Goal: Information Seeking & Learning: Check status

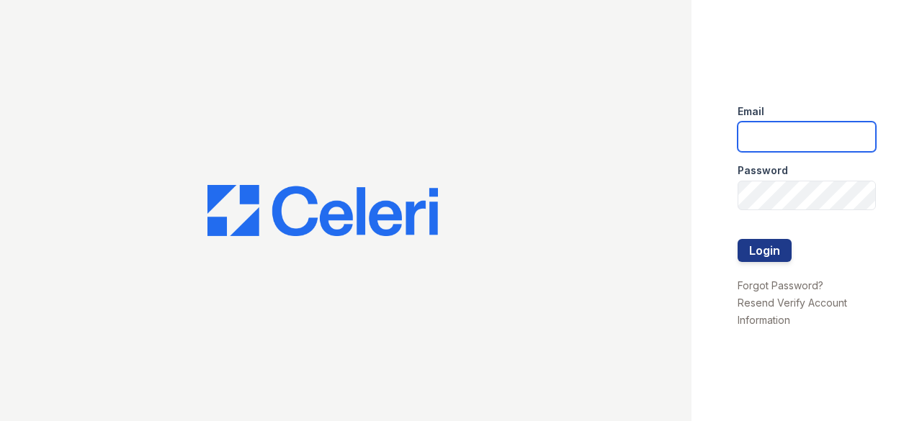
click at [821, 129] on input "email" at bounding box center [806, 137] width 138 height 30
type input "arriveuniversitycity@trinity-pm.com"
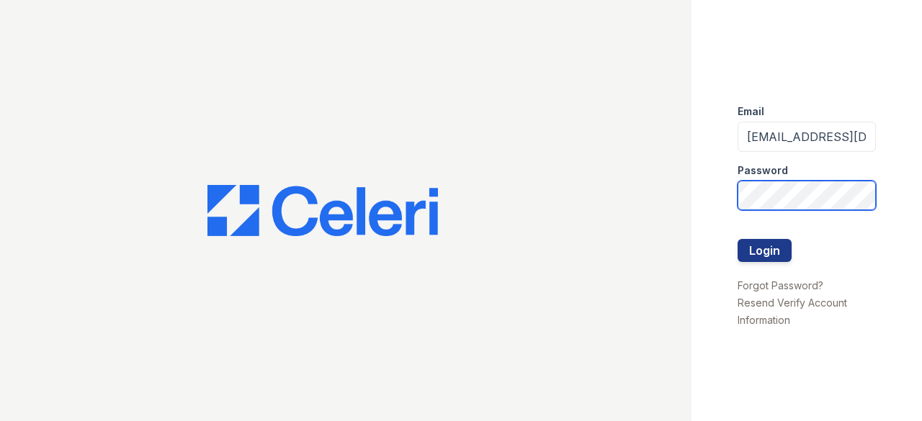
click at [737, 239] on button "Login" at bounding box center [764, 250] width 54 height 23
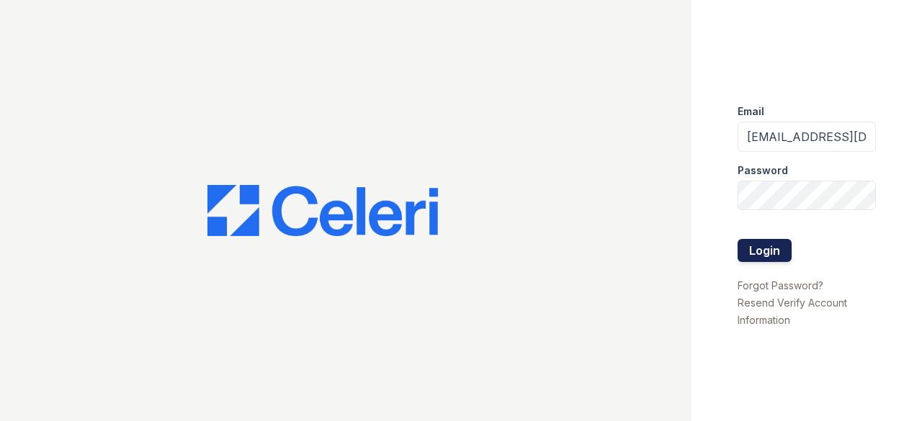
click at [758, 251] on button "Login" at bounding box center [764, 250] width 54 height 23
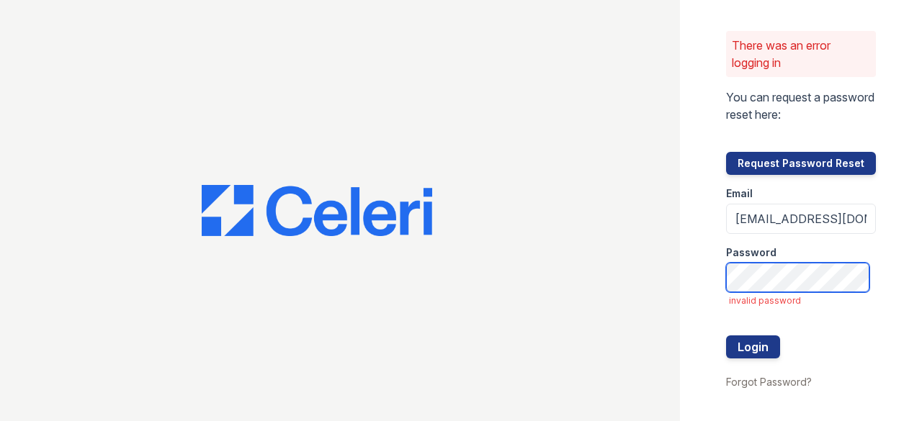
click at [726, 336] on button "Login" at bounding box center [753, 347] width 54 height 23
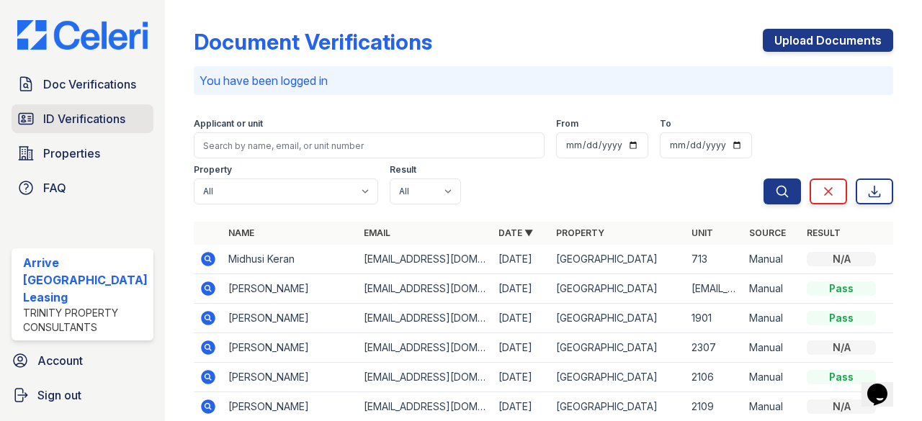
click at [121, 119] on span "ID Verifications" at bounding box center [84, 118] width 82 height 17
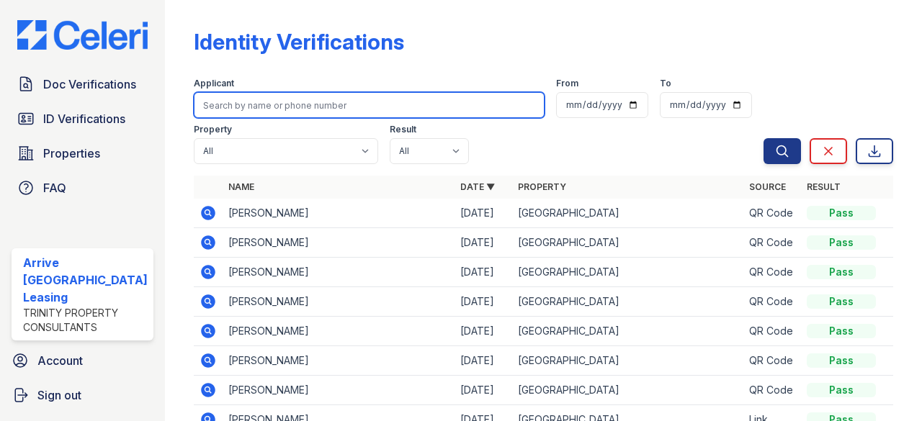
click at [253, 106] on input "search" at bounding box center [369, 105] width 351 height 26
type input "lucia"
click at [763, 138] on button "Search" at bounding box center [781, 151] width 37 height 26
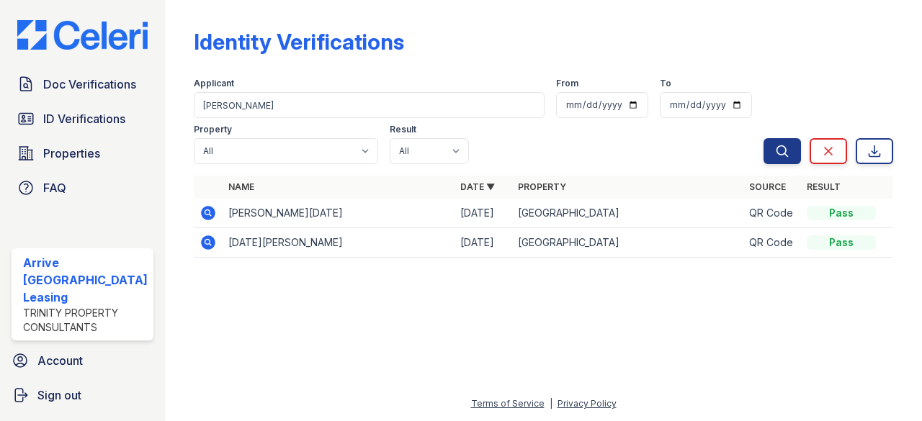
click at [204, 242] on icon at bounding box center [208, 242] width 14 height 14
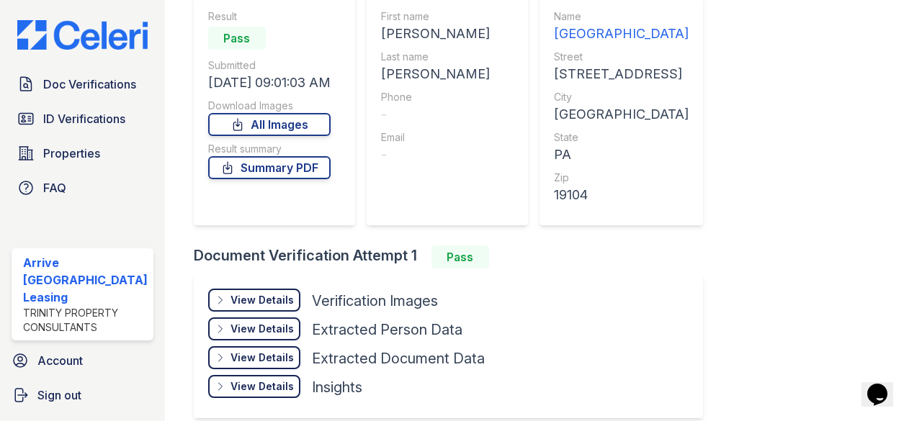
scroll to position [181, 0]
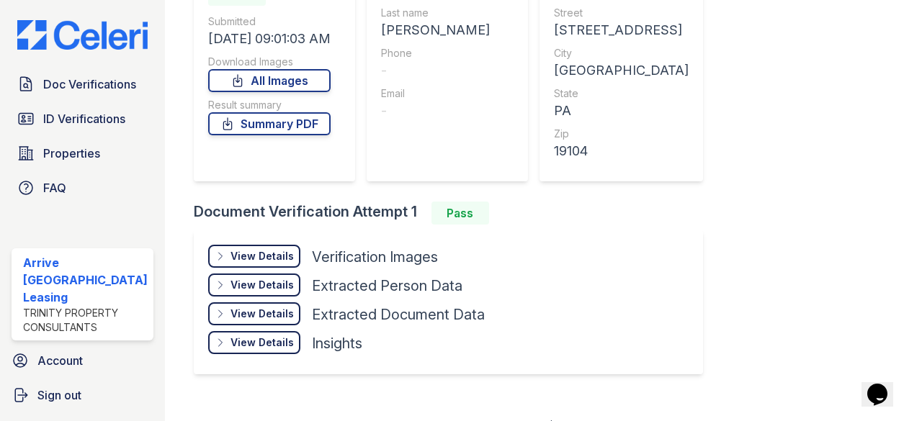
click at [258, 268] on div "View Details Details Hide Details Details Verification Images" at bounding box center [346, 259] width 276 height 29
click at [249, 261] on div "View Details" at bounding box center [261, 256] width 63 height 14
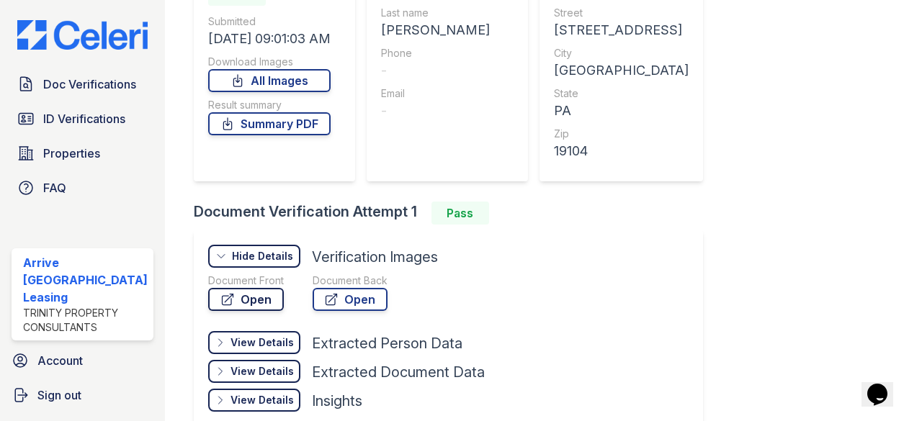
click at [238, 300] on link "Open" at bounding box center [246, 299] width 76 height 23
click at [92, 93] on span "Doc Verifications" at bounding box center [89, 84] width 93 height 17
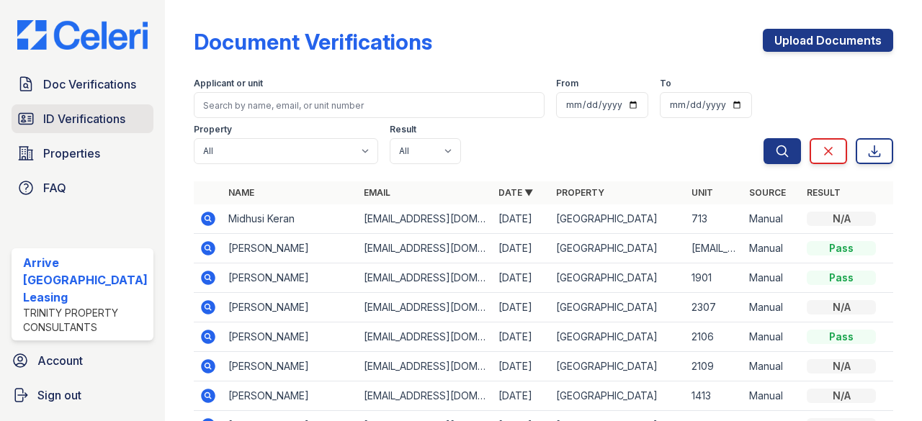
click at [90, 117] on span "ID Verifications" at bounding box center [84, 118] width 82 height 17
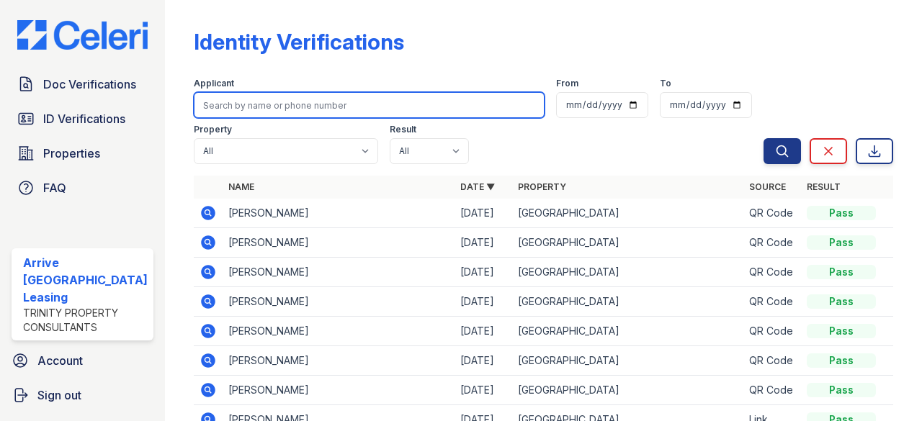
click at [247, 99] on input "search" at bounding box center [369, 105] width 351 height 26
type input "xu"
click at [763, 138] on button "Search" at bounding box center [781, 151] width 37 height 26
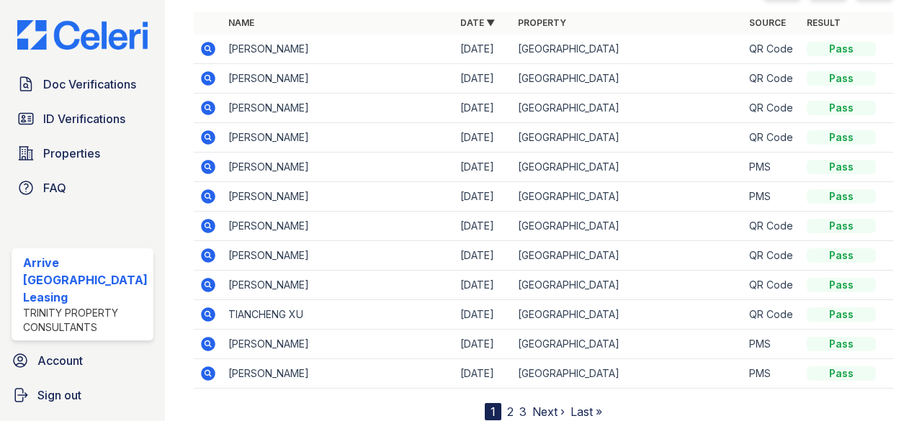
scroll to position [209, 0]
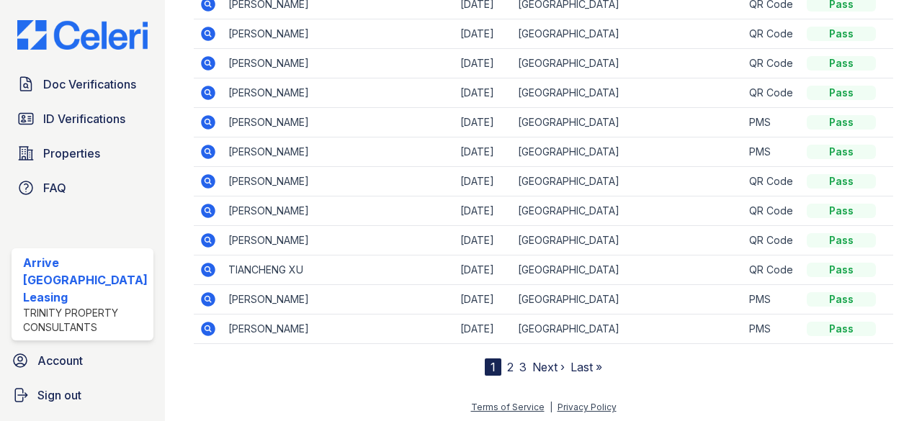
click at [507, 365] on link "2" at bounding box center [510, 367] width 6 height 14
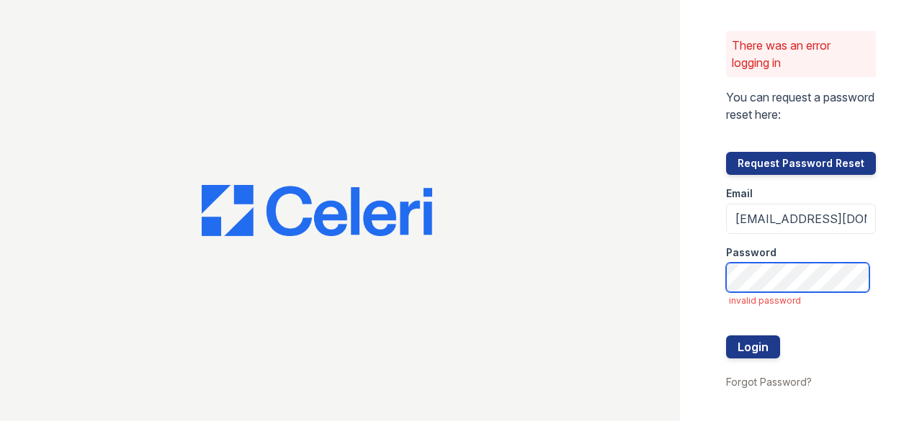
click at [726, 336] on button "Login" at bounding box center [753, 347] width 54 height 23
click at [114, 102] on div at bounding box center [340, 210] width 680 height 421
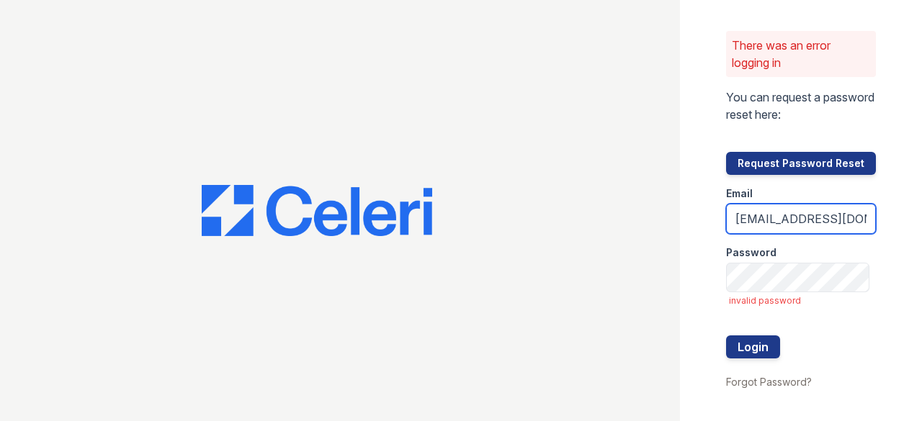
scroll to position [0, 68]
drag, startPoint x: 806, startPoint y: 224, endPoint x: 921, endPoint y: 222, distance: 114.5
click at [921, 222] on div "There was an error logging in You can request a password reset here: Request Pa…" at bounding box center [801, 210] width 242 height 421
click at [793, 221] on input "arriveuniversitycity@trinity-pm.com" at bounding box center [801, 219] width 150 height 30
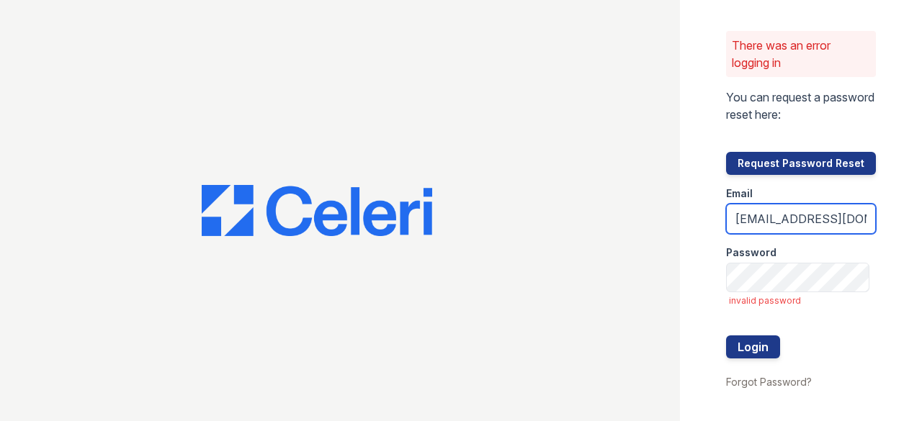
drag, startPoint x: 742, startPoint y: 218, endPoint x: 641, endPoint y: 212, distance: 101.0
click at [641, 212] on div "There was an error logging in You can request a password reset here: Request Pa…" at bounding box center [461, 210] width 922 height 421
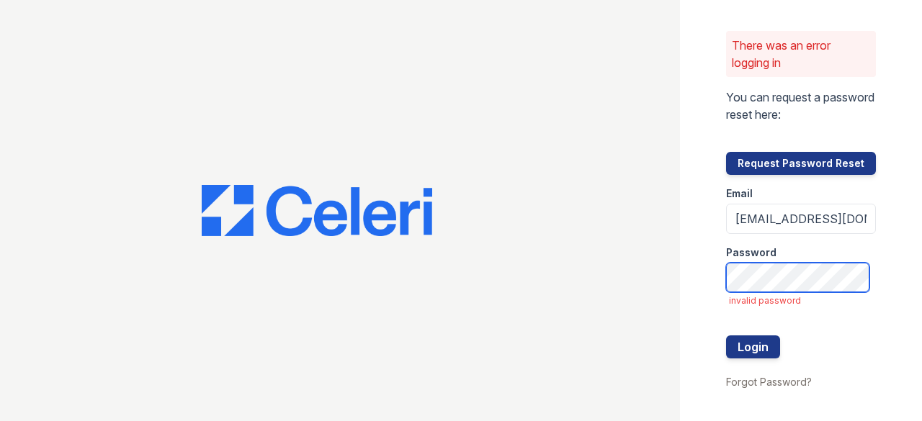
click at [726, 336] on button "Login" at bounding box center [753, 347] width 54 height 23
click at [149, 244] on div at bounding box center [340, 210] width 680 height 421
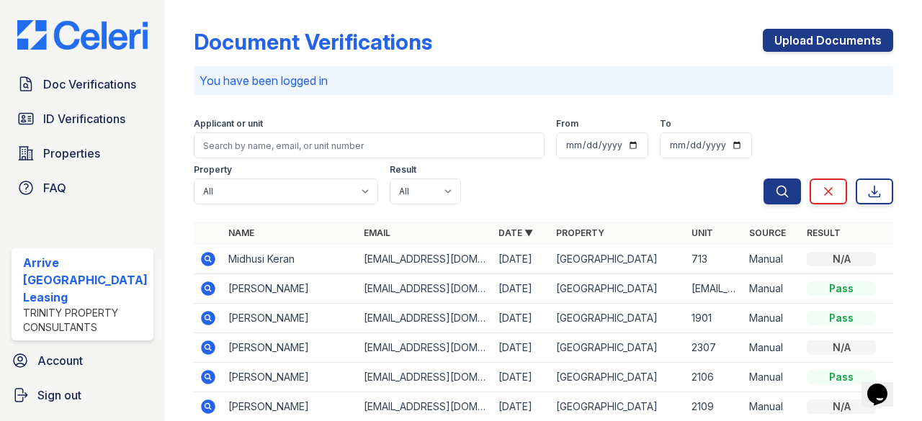
click at [171, 217] on div "Document Verifications Upload Documents You have been logged in Filter Applican…" at bounding box center [543, 210] width 757 height 421
click at [121, 125] on span "ID Verifications" at bounding box center [84, 118] width 82 height 17
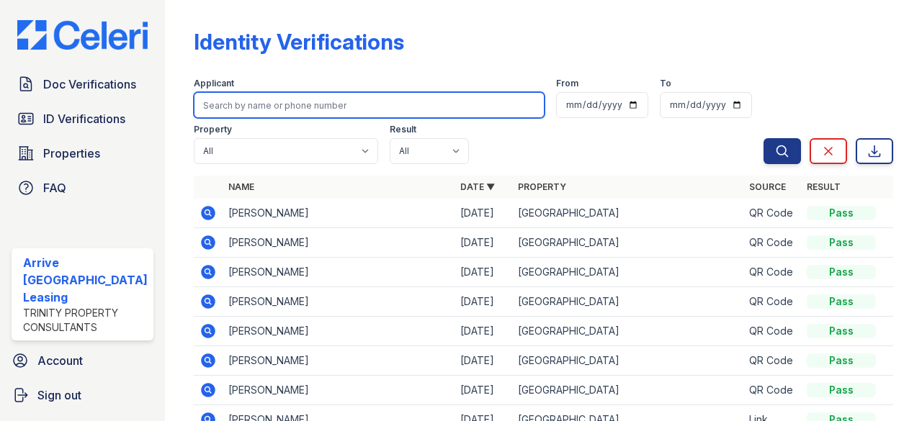
click at [265, 106] on input "search" at bounding box center [369, 105] width 351 height 26
type input "xiaoj"
click at [763, 138] on button "Search" at bounding box center [781, 151] width 37 height 26
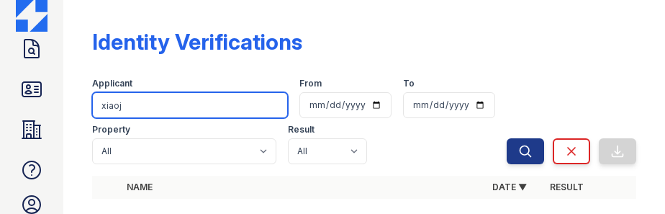
click at [181, 104] on input "xiaoj" at bounding box center [190, 105] width 196 height 26
type input "[PERSON_NAME]"
click at [507, 138] on button "Search" at bounding box center [525, 151] width 37 height 26
